Goal: Task Accomplishment & Management: Manage account settings

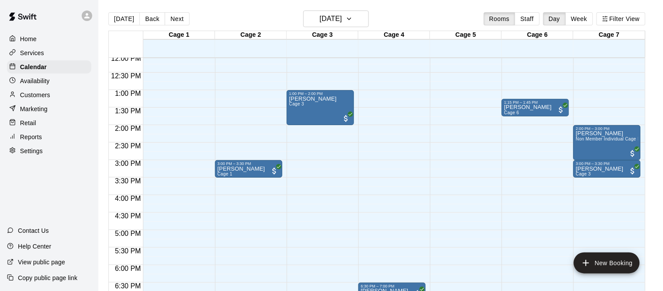
scroll to position [423, 0]
click at [326, 25] on button "[DATE]" at bounding box center [336, 18] width 66 height 17
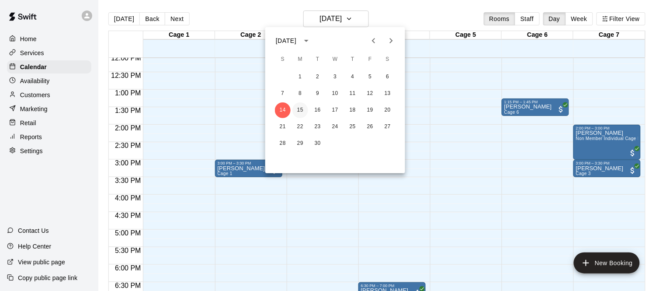
click at [300, 112] on button "15" at bounding box center [300, 110] width 16 height 16
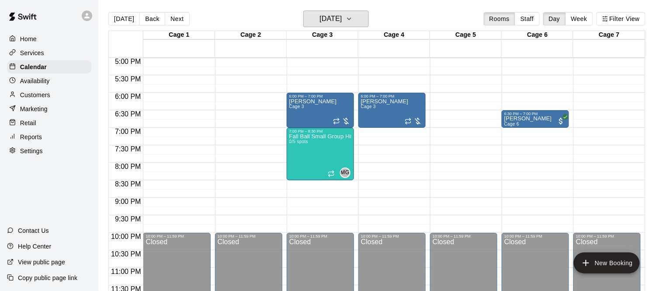
scroll to position [596, 0]
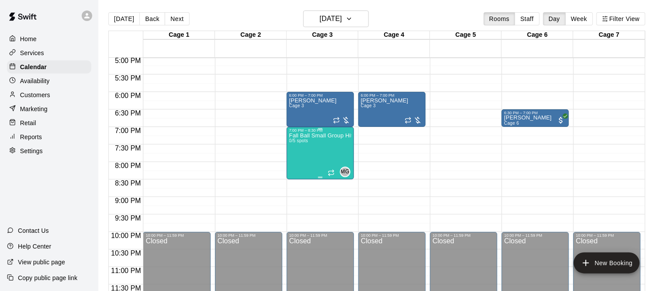
click at [314, 156] on div "Fall Ball Small Group Hit Training 0/5 spots" at bounding box center [320, 277] width 62 height 291
click at [300, 186] on icon "delete" at bounding box center [298, 183] width 6 height 8
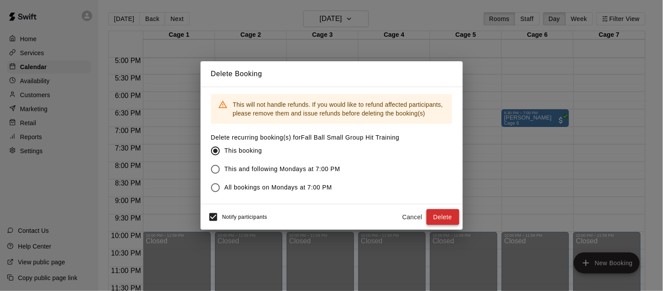
click at [446, 220] on button "Delete" at bounding box center [442, 217] width 33 height 16
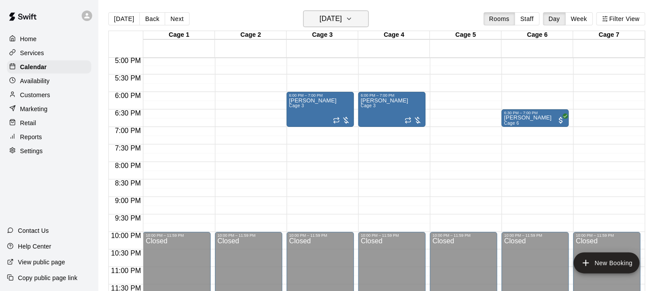
click at [342, 17] on h6 "[DATE]" at bounding box center [330, 19] width 22 height 12
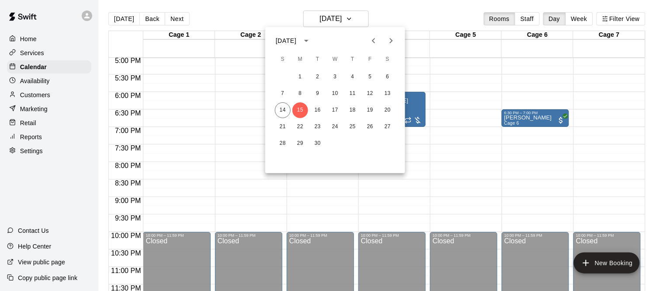
click at [255, 94] on div at bounding box center [331, 145] width 663 height 291
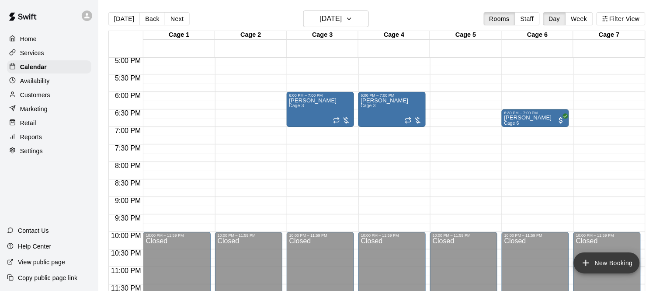
click at [610, 266] on button "New Booking" at bounding box center [607, 262] width 66 height 21
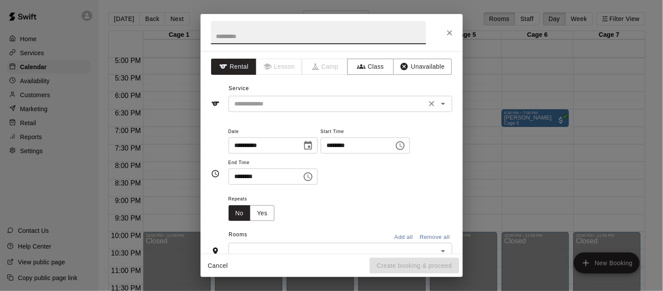
click at [327, 97] on div "​" at bounding box center [341, 104] width 224 height 16
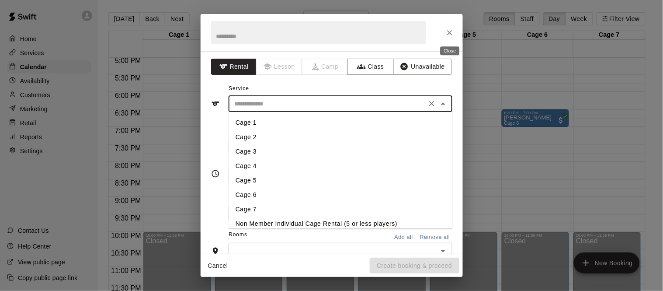
click at [451, 31] on icon "Close" at bounding box center [449, 32] width 5 height 5
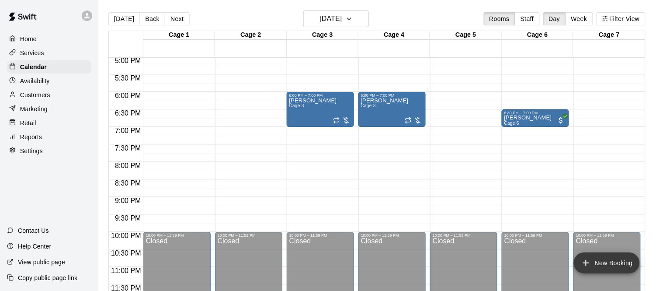
click at [588, 255] on button "New Booking" at bounding box center [607, 262] width 66 height 21
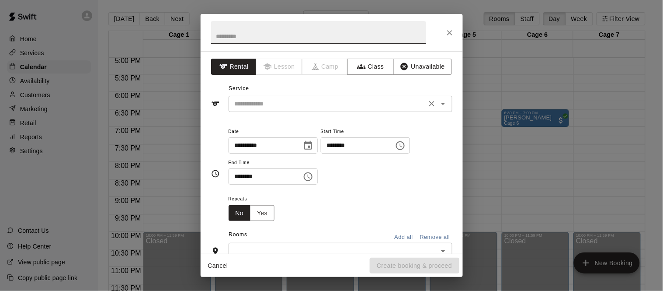
click at [294, 104] on input "text" at bounding box center [327, 103] width 193 height 11
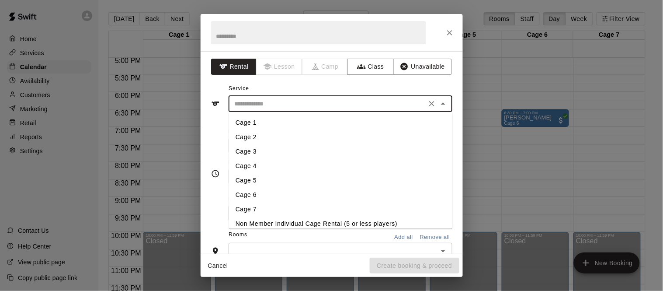
click at [257, 133] on li "Cage 2" at bounding box center [341, 137] width 224 height 14
type input "******"
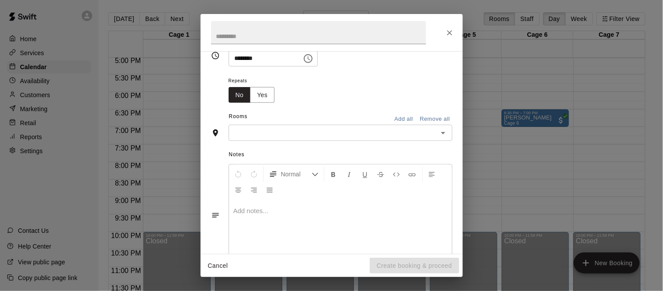
scroll to position [140, 0]
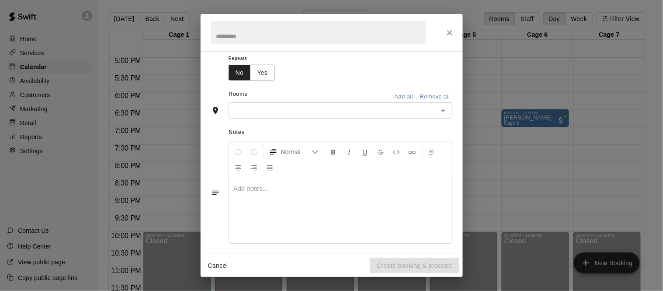
click at [267, 116] on input "text" at bounding box center [333, 110] width 204 height 11
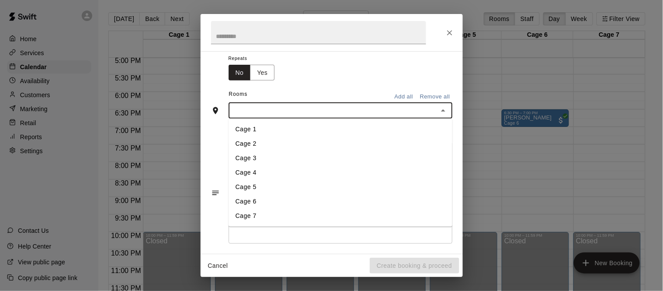
click at [253, 151] on li "Cage 2" at bounding box center [341, 143] width 224 height 14
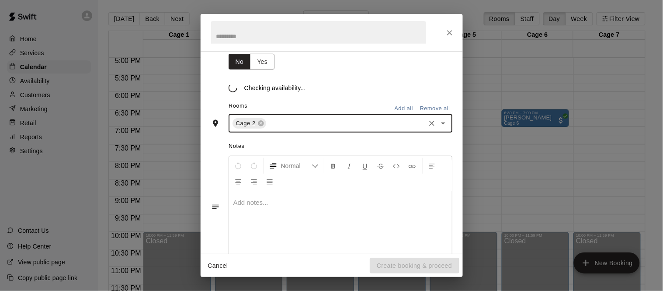
scroll to position [156, 0]
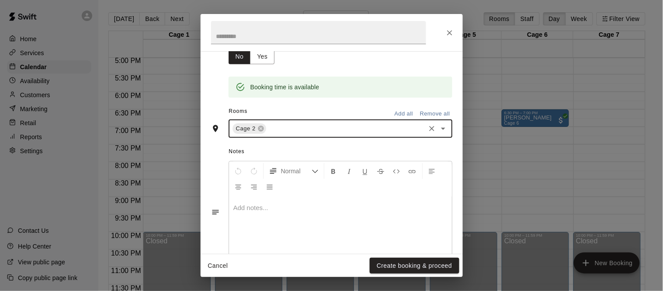
click at [284, 134] on input "text" at bounding box center [345, 128] width 156 height 11
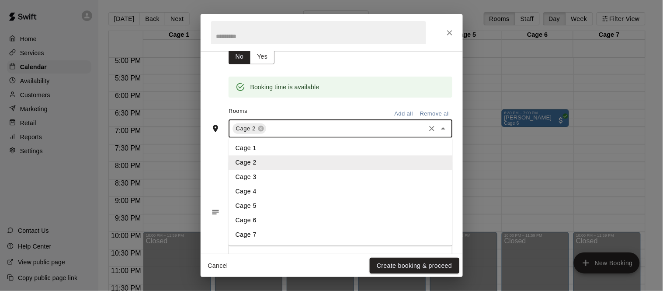
click at [259, 184] on li "Cage 3" at bounding box center [341, 177] width 224 height 14
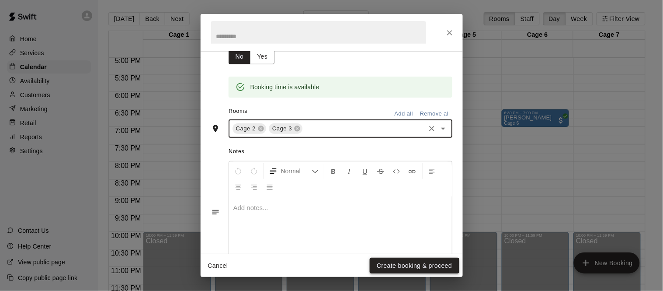
click at [397, 263] on button "Create booking & proceed" at bounding box center [414, 265] width 89 height 16
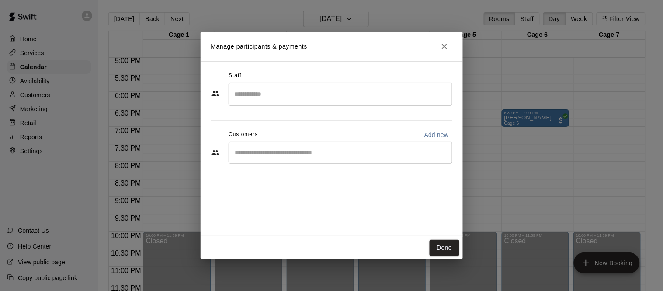
click at [272, 159] on div "​" at bounding box center [341, 153] width 224 height 22
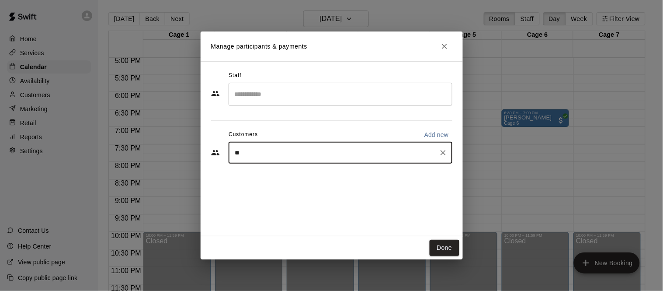
type input "***"
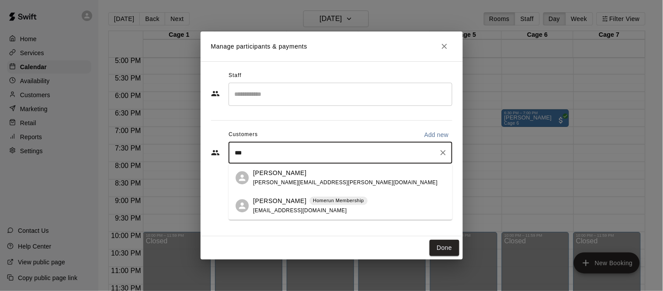
click at [274, 208] on span "[EMAIL_ADDRESS][DOMAIN_NAME]" at bounding box center [300, 210] width 94 height 6
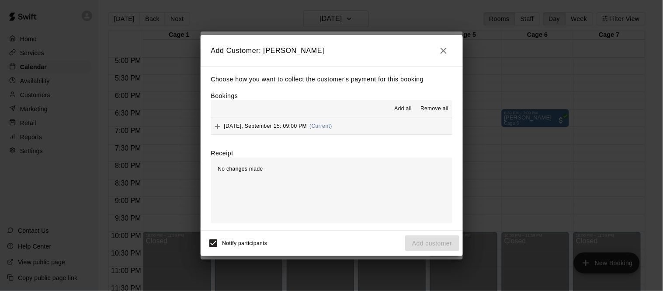
click at [441, 54] on icon "button" at bounding box center [443, 50] width 10 height 10
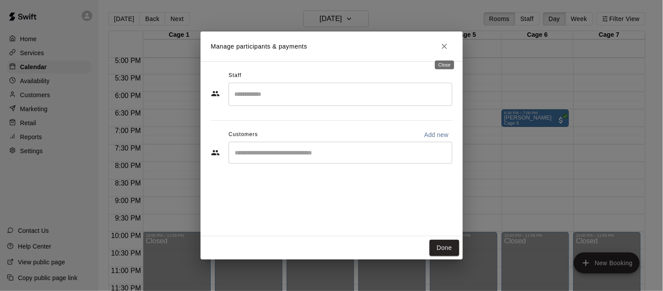
click at [445, 49] on icon "Close" at bounding box center [444, 46] width 9 height 9
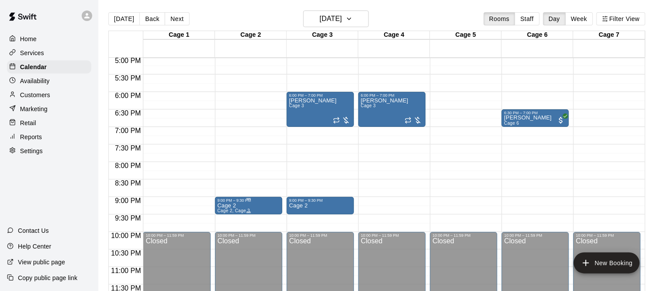
click at [231, 211] on button "edit" at bounding box center [225, 210] width 17 height 17
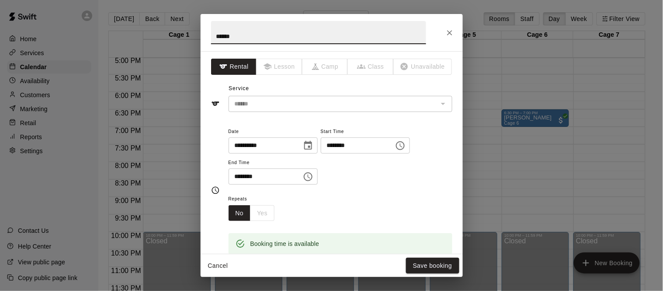
click at [321, 153] on input "********" at bounding box center [354, 145] width 67 height 16
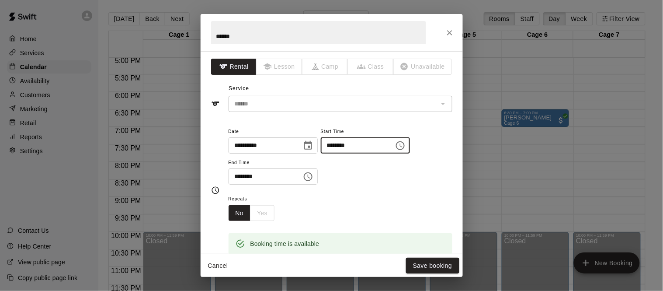
type input "********"
click at [235, 184] on input "********" at bounding box center [262, 176] width 67 height 16
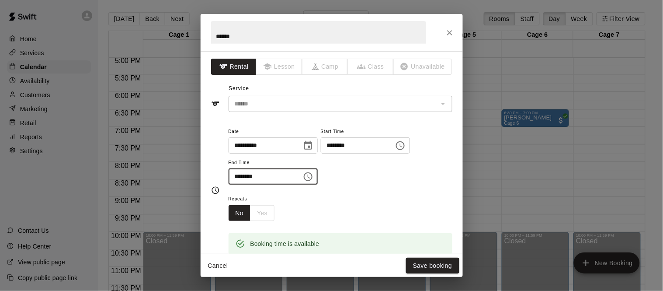
click at [244, 184] on input "********" at bounding box center [262, 176] width 67 height 16
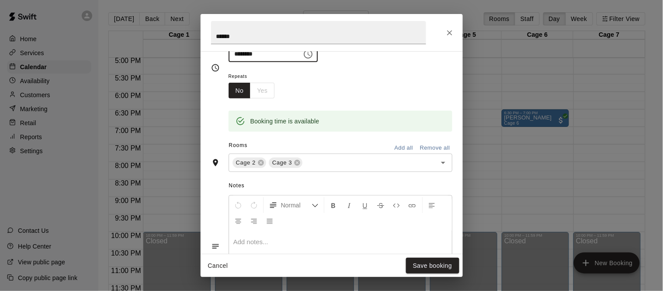
scroll to position [269, 0]
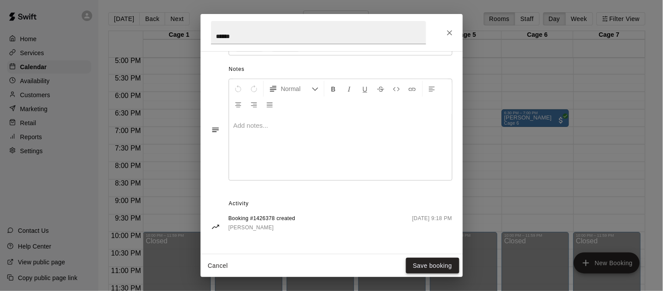
type input "********"
click at [419, 265] on button "Save booking" at bounding box center [432, 265] width 53 height 16
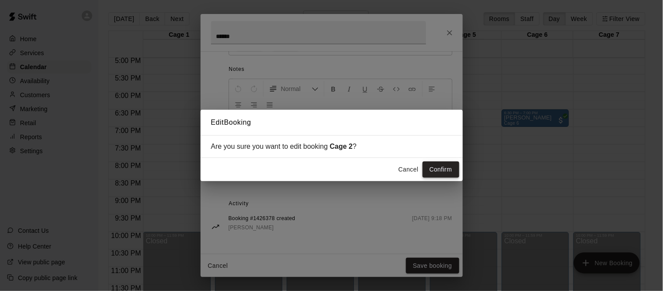
click at [437, 171] on button "Confirm" at bounding box center [441, 169] width 37 height 16
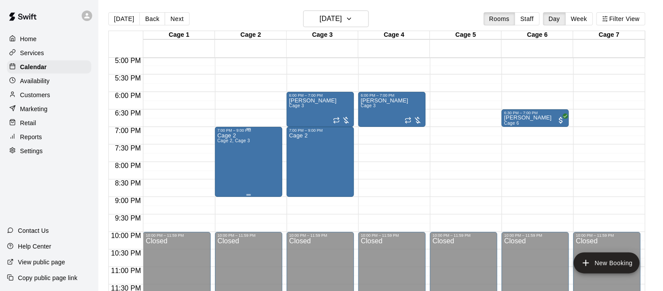
click at [262, 164] on div "Cage 2 Cage 2, Cage 3" at bounding box center [249, 277] width 62 height 291
click at [225, 138] on icon "edit" at bounding box center [226, 141] width 10 height 10
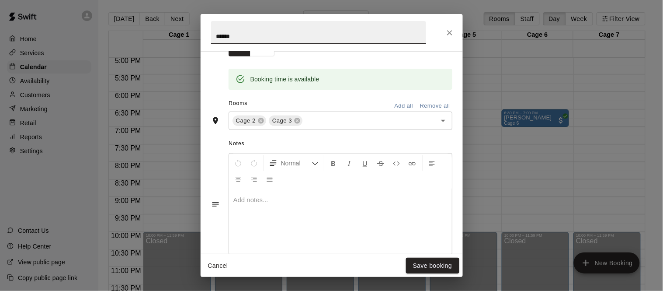
scroll to position [167, 0]
click at [439, 260] on button "Save booking" at bounding box center [432, 265] width 53 height 16
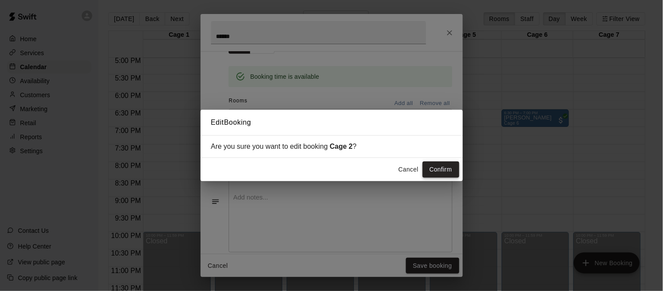
click at [443, 168] on button "Confirm" at bounding box center [441, 169] width 37 height 16
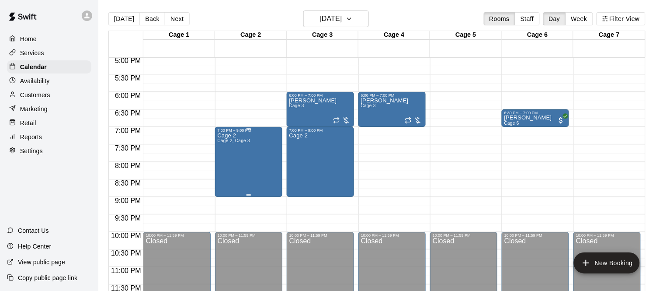
click at [255, 162] on div "Cage 2 Cage 2, Cage 3" at bounding box center [249, 277] width 62 height 291
click at [226, 160] on img "edit" at bounding box center [226, 162] width 10 height 10
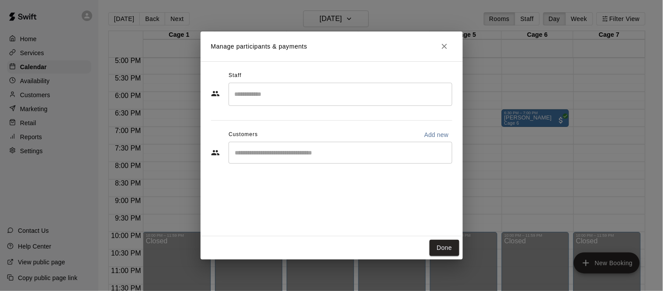
click at [255, 152] on input "Start typing to search customers..." at bounding box center [340, 152] width 216 height 9
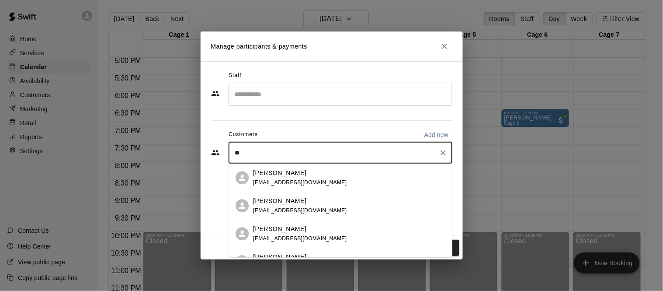
type input "***"
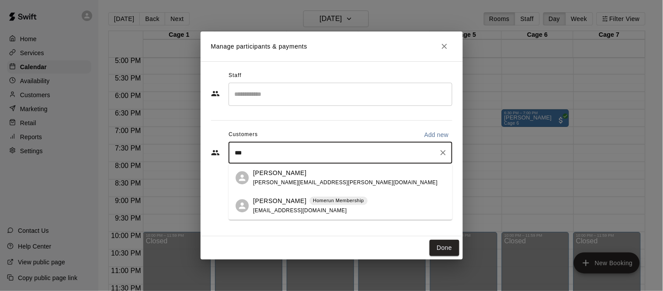
click at [276, 194] on div "[PERSON_NAME] Homerun Membership [EMAIL_ADDRESS][DOMAIN_NAME]" at bounding box center [341, 205] width 224 height 28
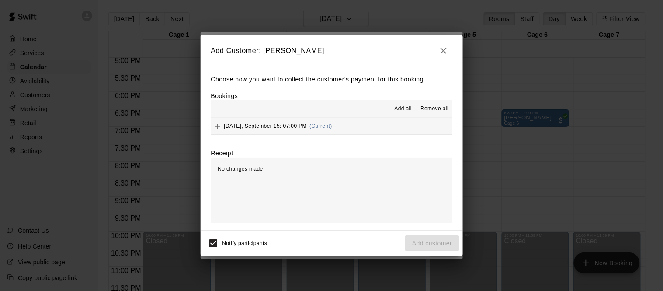
click at [288, 130] on div "[DATE], September 15: 07:00 PM (Current)" at bounding box center [271, 126] width 121 height 13
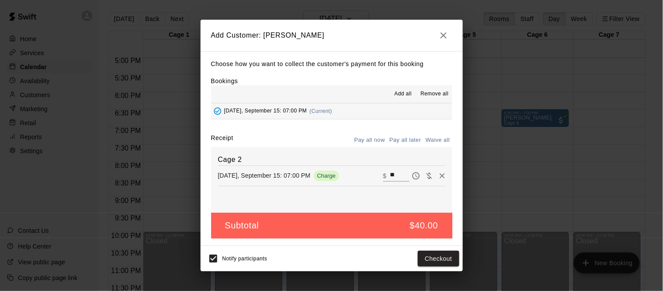
click at [398, 172] on input "**" at bounding box center [399, 175] width 19 height 11
type input "*"
click at [435, 261] on button "Add customer" at bounding box center [432, 258] width 54 height 16
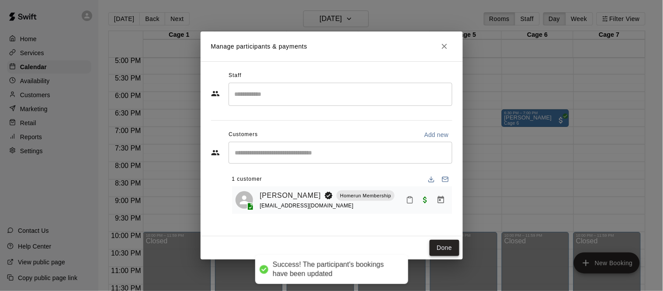
click at [448, 243] on button "Done" at bounding box center [444, 247] width 29 height 16
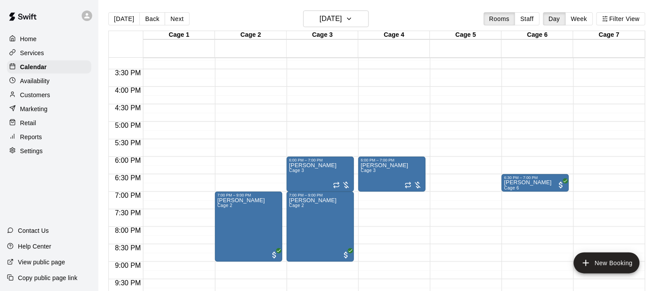
scroll to position [534, 0]
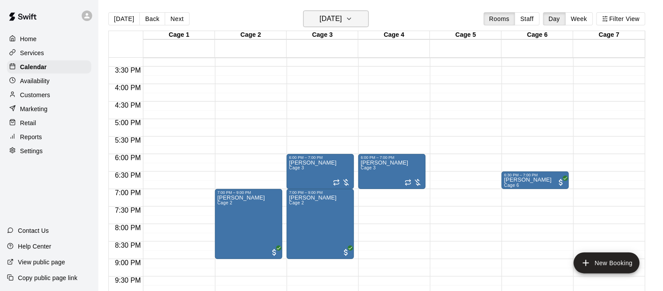
click at [342, 24] on h6 "[DATE]" at bounding box center [330, 19] width 22 height 12
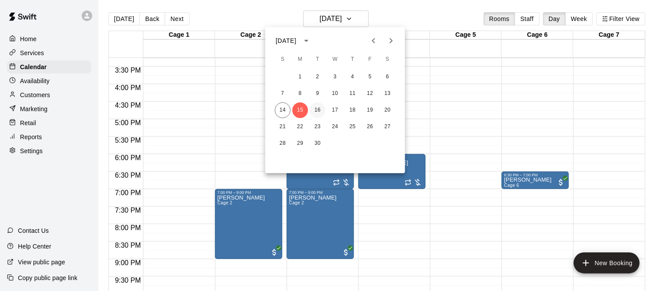
click at [318, 106] on button "16" at bounding box center [318, 110] width 16 height 16
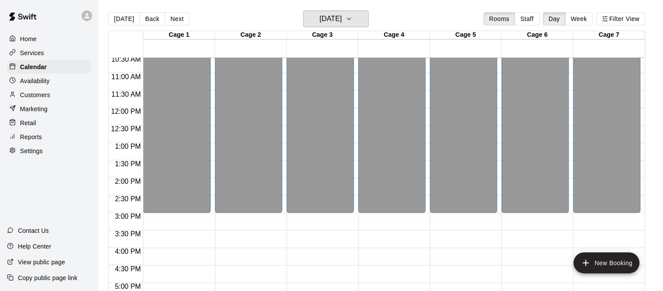
scroll to position [596, 0]
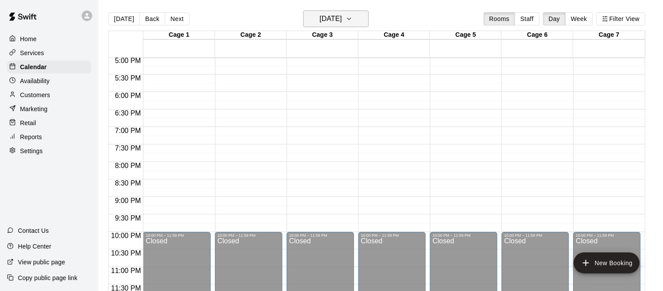
click at [335, 11] on button "[DATE]" at bounding box center [336, 18] width 66 height 17
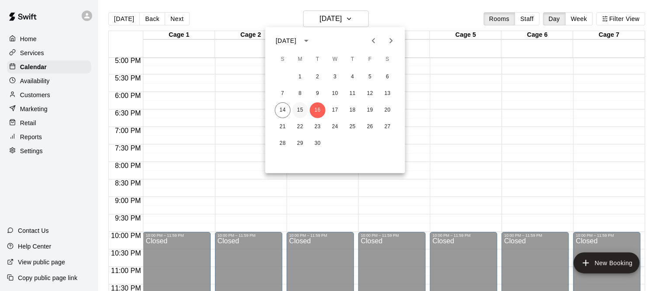
click at [299, 110] on button "15" at bounding box center [300, 110] width 16 height 16
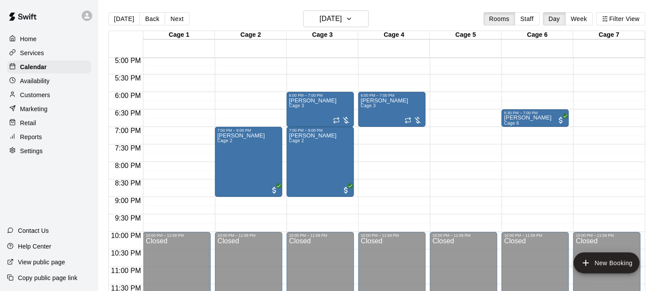
click at [34, 120] on p "Retail" at bounding box center [28, 122] width 16 height 9
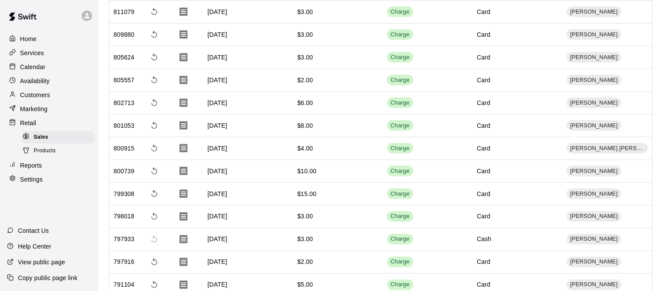
scroll to position [215, 0]
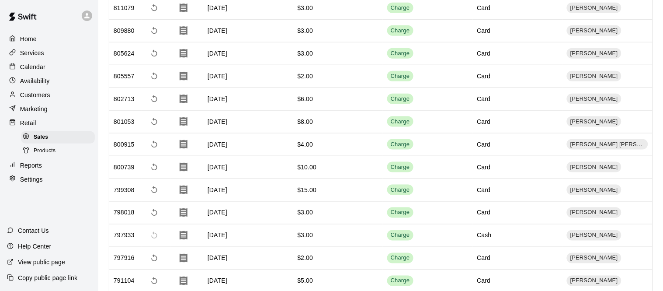
click at [40, 163] on p "Reports" at bounding box center [31, 165] width 22 height 9
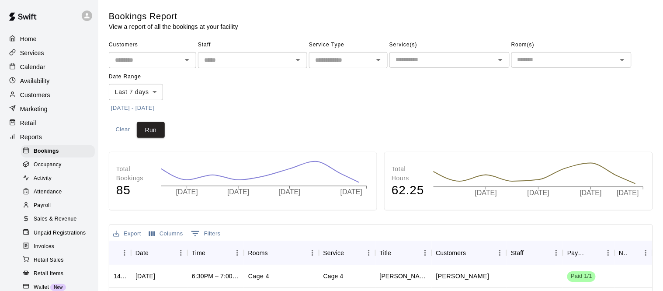
click at [57, 213] on div "Sales & Revenue" at bounding box center [58, 219] width 74 height 12
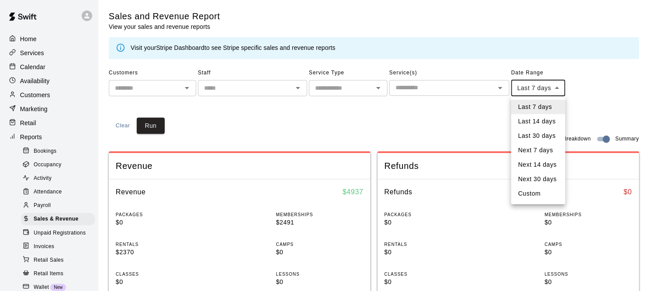
click at [533, 191] on li "Custom" at bounding box center [538, 193] width 54 height 14
type input "******"
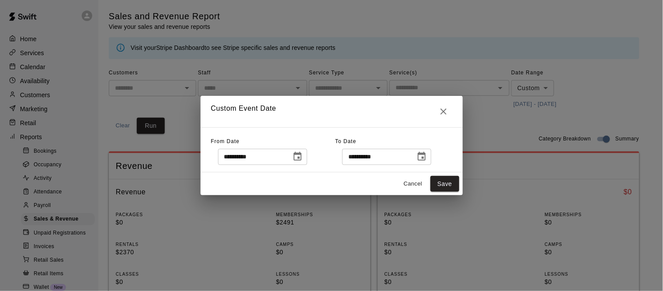
click at [303, 159] on icon "Choose date, selected date is Sep 7, 2025" at bounding box center [297, 156] width 10 height 10
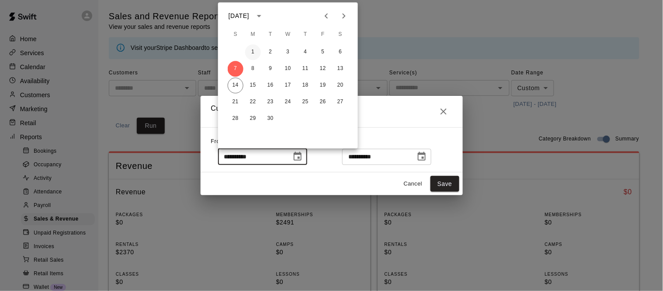
click at [251, 49] on button "1" at bounding box center [253, 52] width 16 height 16
type input "**********"
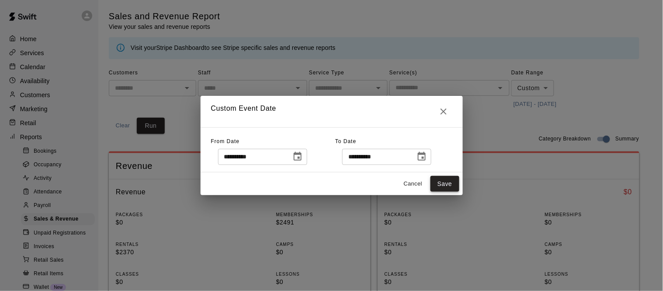
click at [446, 185] on button "Save" at bounding box center [444, 184] width 29 height 16
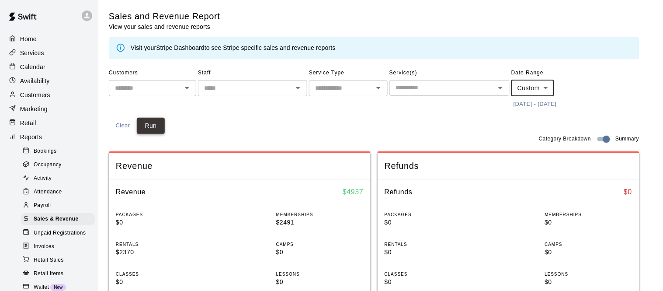
click at [150, 126] on button "Run" at bounding box center [151, 126] width 28 height 16
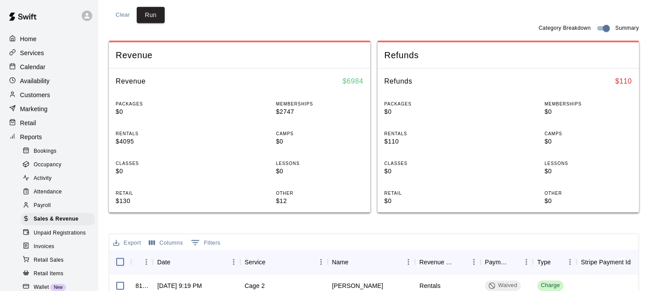
scroll to position [77, 0]
